Goal: Task Accomplishment & Management: Manage account settings

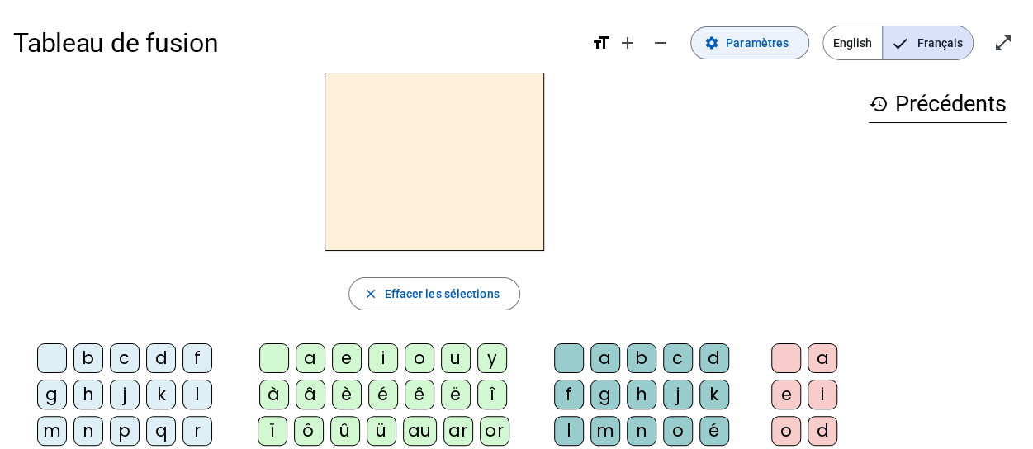
click at [781, 43] on span "Paramètres" at bounding box center [757, 43] width 63 height 20
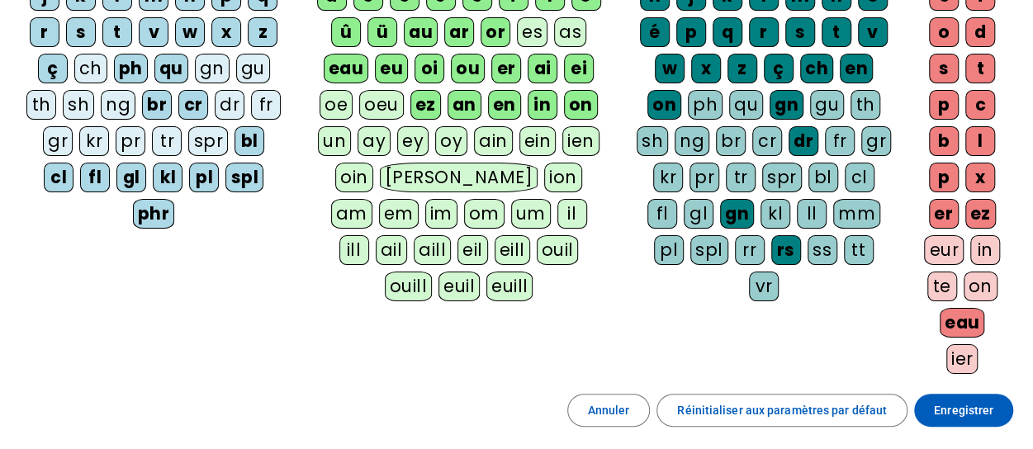
scroll to position [255, 0]
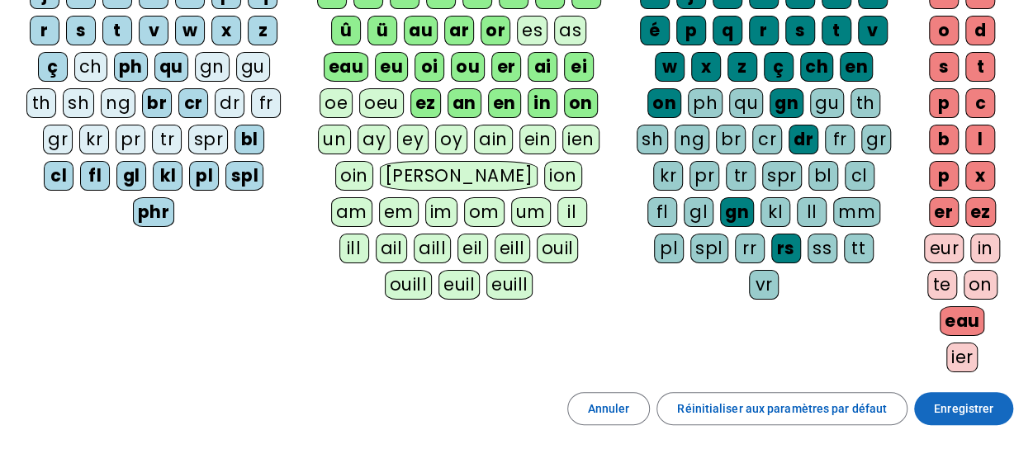
click at [969, 408] on span "Enregistrer" at bounding box center [963, 409] width 59 height 20
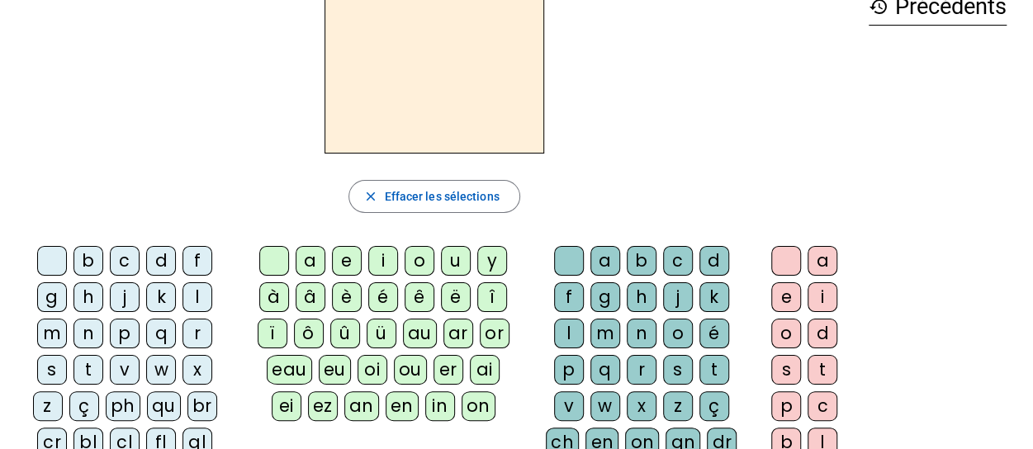
scroll to position [97, 0]
click at [103, 356] on div "t" at bounding box center [88, 371] width 30 height 30
click at [311, 259] on div "a" at bounding box center [311, 262] width 30 height 30
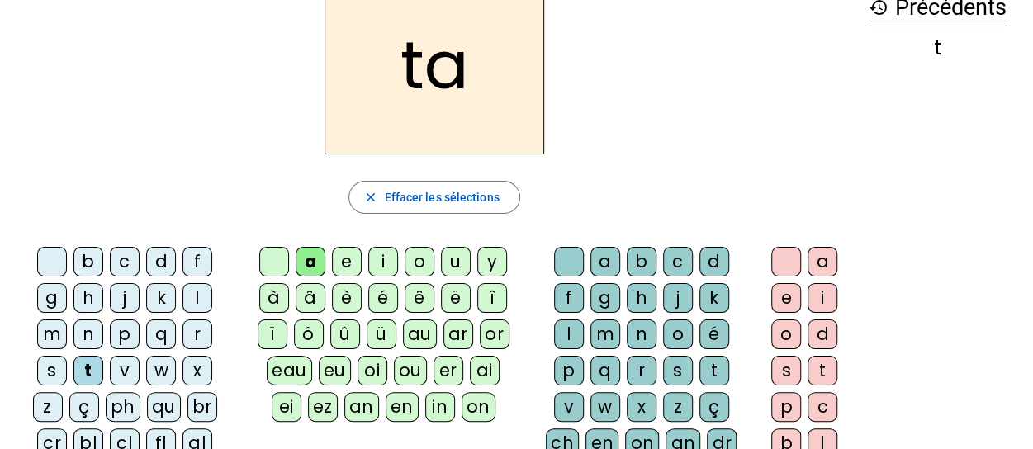
click at [672, 265] on div "c" at bounding box center [678, 262] width 30 height 30
